Goal: Navigation & Orientation: Find specific page/section

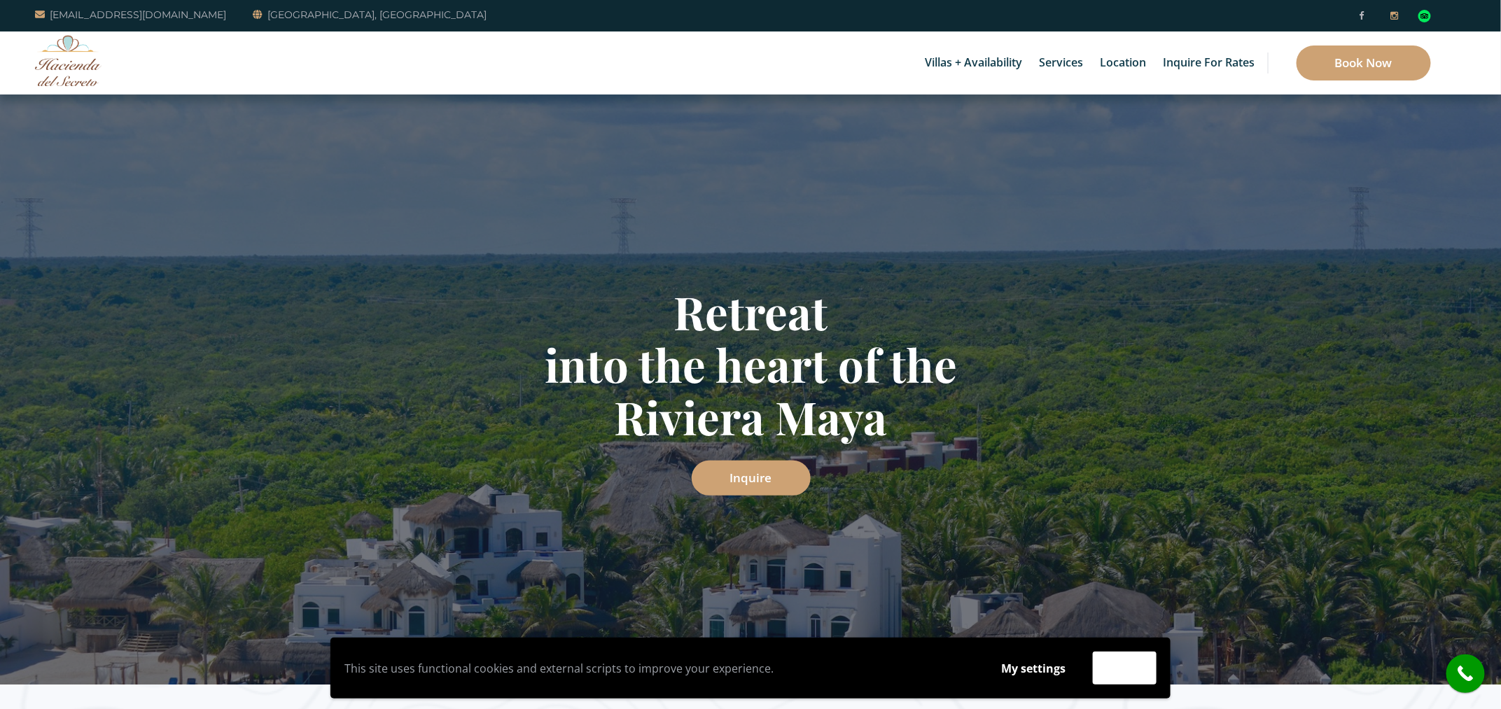
click at [1398, 14] on icon at bounding box center [1395, 15] width 8 height 9
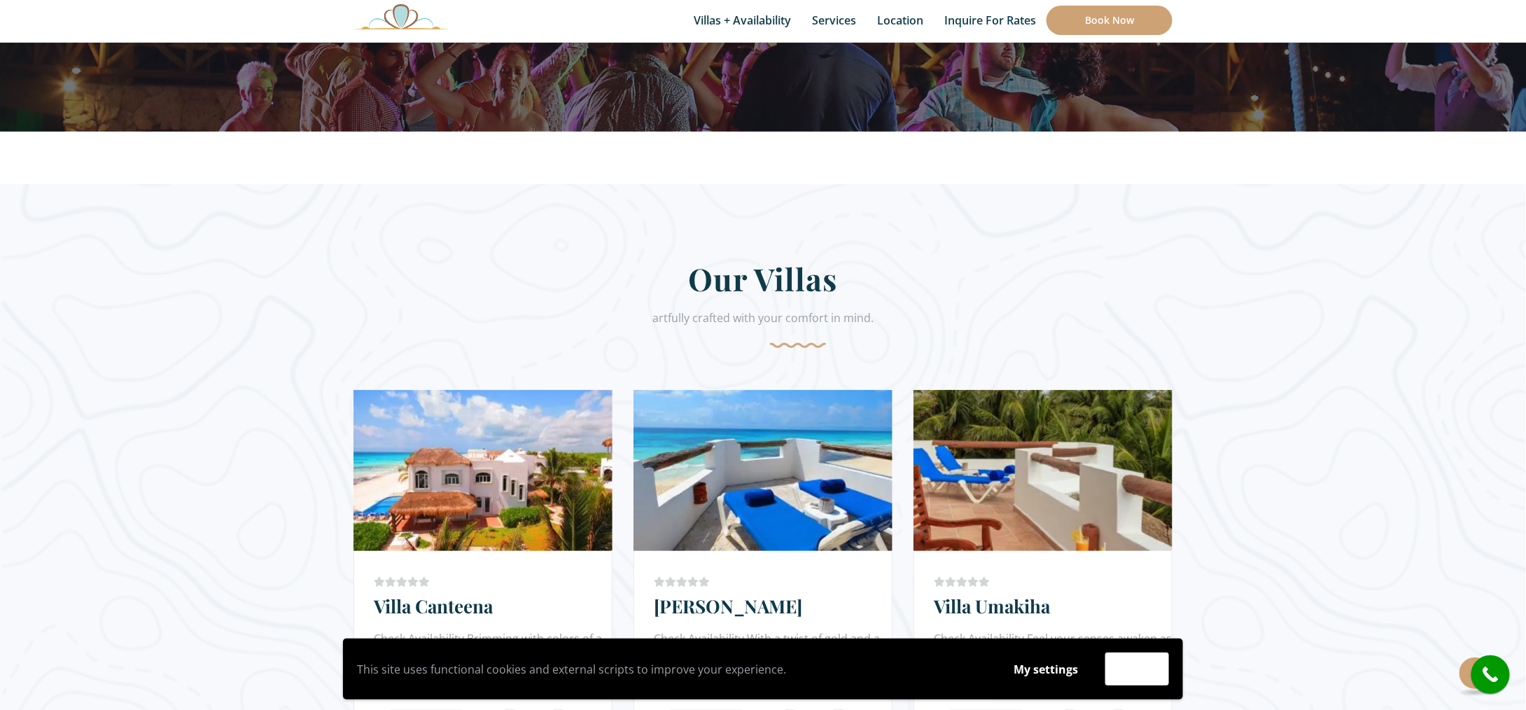
scroll to position [420, 0]
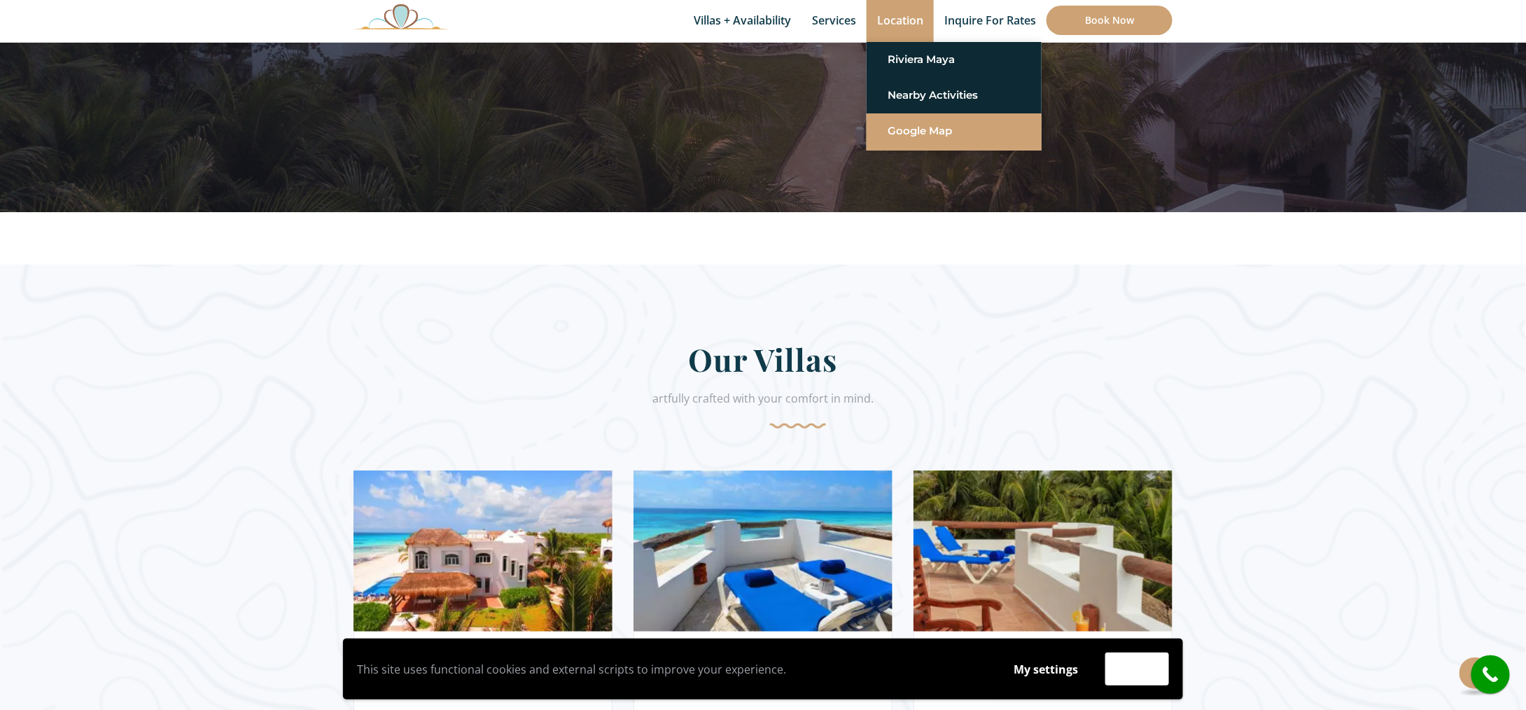
click at [913, 129] on link "Google Map" at bounding box center [954, 130] width 133 height 25
